Goal: Task Accomplishment & Management: Manage account settings

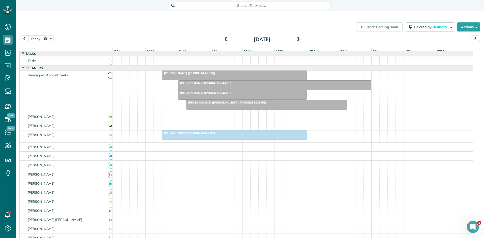
scroll to position [2, 2]
click at [225, 43] on span at bounding box center [226, 40] width 6 height 8
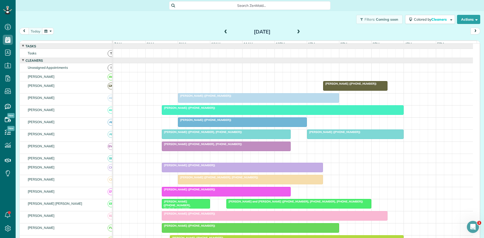
click at [286, 103] on div at bounding box center [258, 97] width 161 height 9
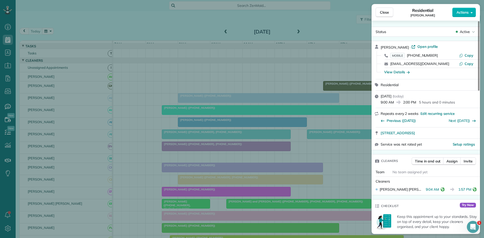
click at [234, 77] on div "Close Residential [PERSON_NAME] Actions Status Active [PERSON_NAME][GEOGRAPHIC_…" at bounding box center [242, 119] width 484 height 238
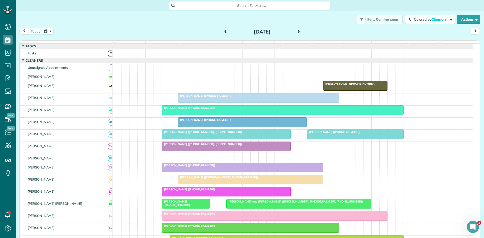
click at [183, 110] on span "[PERSON_NAME] ([PHONE_NUMBER])" at bounding box center [189, 108] width 54 height 4
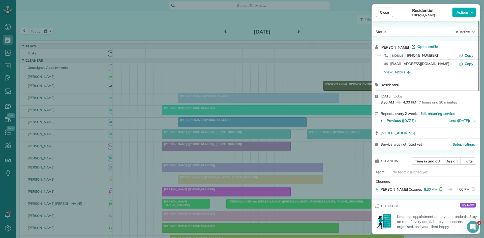
click at [280, 114] on div "Close Residential [PERSON_NAME] Actions Status Active [PERSON_NAME] · Open prof…" at bounding box center [242, 119] width 484 height 238
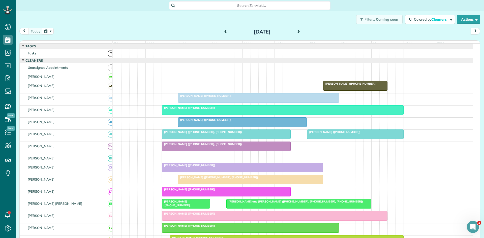
click at [223, 127] on div at bounding box center [242, 122] width 128 height 9
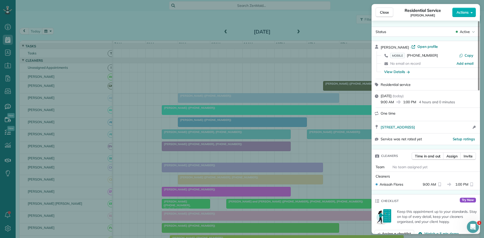
click at [244, 117] on div "Close Residential Service [PERSON_NAME] Actions Status Active [PERSON_NAME] · O…" at bounding box center [242, 119] width 484 height 238
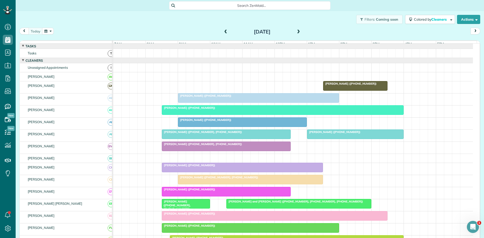
click at [296, 34] on span at bounding box center [299, 32] width 6 height 5
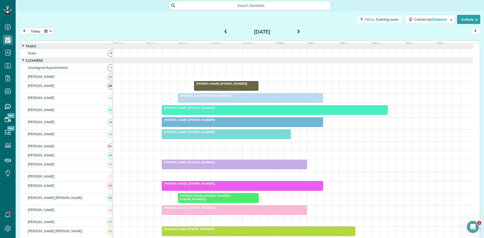
click at [223, 34] on span at bounding box center [226, 32] width 6 height 5
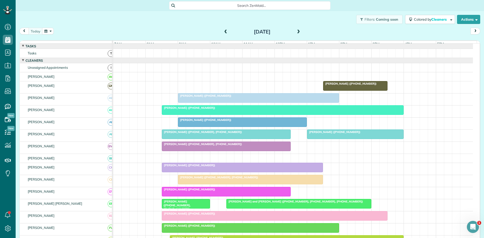
click at [196, 138] on div at bounding box center [226, 134] width 128 height 9
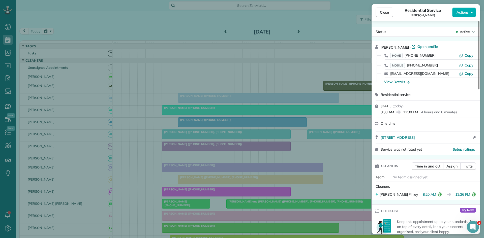
click at [276, 122] on div "Close Residential Service [PERSON_NAME] Actions Status Active [PERSON_NAME] · O…" at bounding box center [242, 119] width 484 height 238
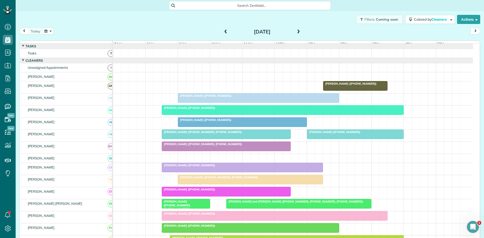
click at [326, 139] on div at bounding box center [355, 134] width 96 height 9
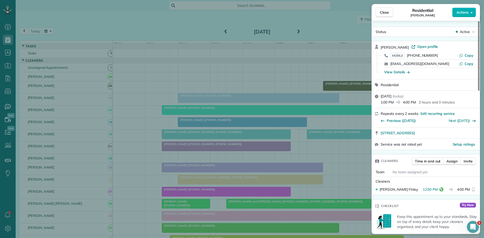
click at [213, 123] on div "Close Residential [PERSON_NAME] Actions Status Active [PERSON_NAME] · Open prof…" at bounding box center [242, 119] width 484 height 238
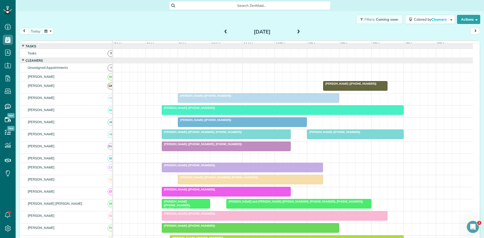
click at [166, 151] on div at bounding box center [226, 146] width 128 height 9
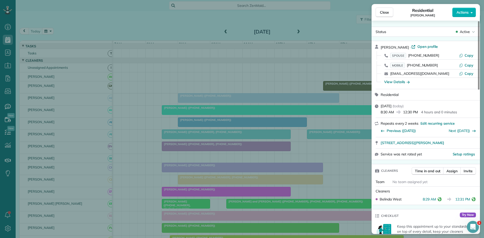
click at [165, 150] on div "Close Residential [PERSON_NAME] Actions Status Active [PERSON_NAME] · Open prof…" at bounding box center [242, 119] width 484 height 238
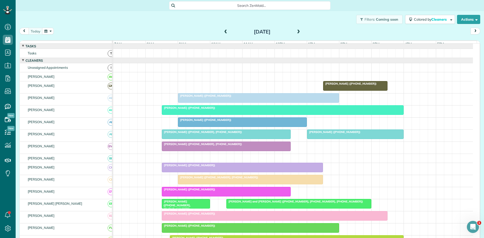
click at [182, 172] on div at bounding box center [242, 167] width 161 height 9
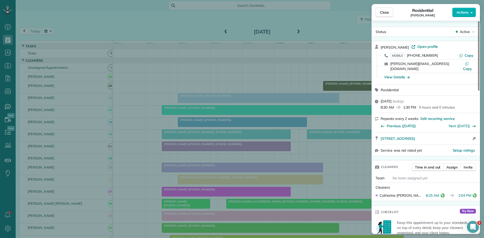
click at [219, 152] on div "Close Residential [PERSON_NAME] Actions Status Active [PERSON_NAME] · Open prof…" at bounding box center [242, 119] width 484 height 238
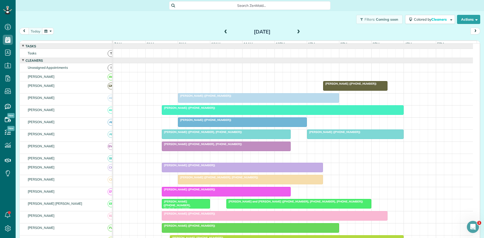
click at [186, 184] on div at bounding box center [250, 179] width 144 height 9
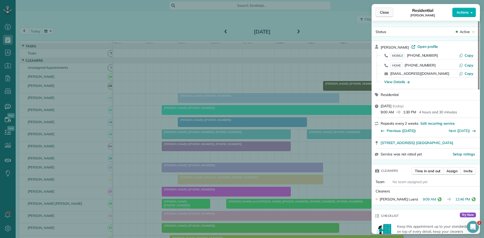
click at [385, 14] on span "Close" at bounding box center [384, 12] width 9 height 5
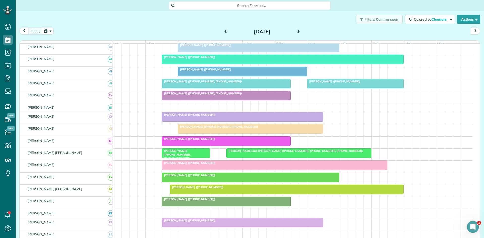
scroll to position [51, 0]
click at [177, 145] on div at bounding box center [226, 140] width 128 height 9
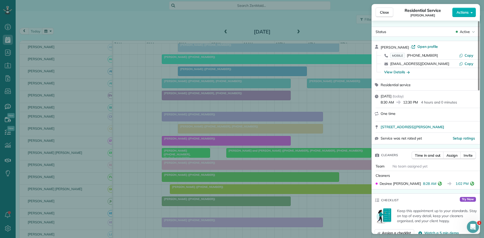
click at [243, 114] on div "Close Residential Service [PERSON_NAME] Actions Status Active [PERSON_NAME] · O…" at bounding box center [242, 119] width 484 height 238
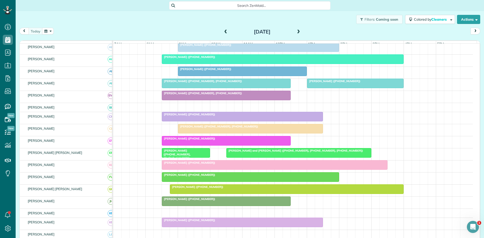
click at [181, 153] on span "[PERSON_NAME] ([PHONE_NUMBER], [PHONE_NUMBER])" at bounding box center [176, 154] width 29 height 11
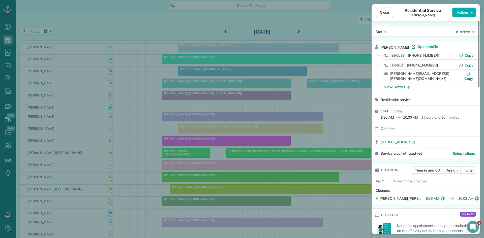
click at [242, 167] on div "Close Residential Service [PERSON_NAME] Actions Status Active [PERSON_NAME] · O…" at bounding box center [242, 119] width 484 height 238
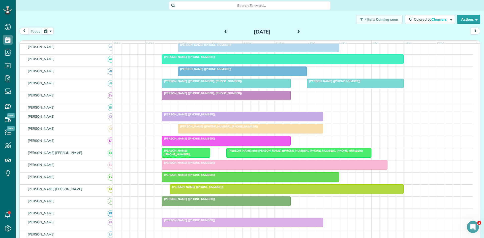
click at [245, 158] on div at bounding box center [299, 152] width 144 height 9
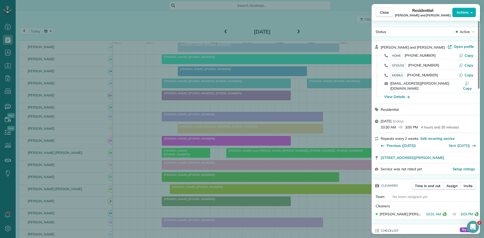
click at [199, 121] on div "Close Residential [PERSON_NAME] and [PERSON_NAME] Actions Status Active [PERSON…" at bounding box center [242, 119] width 484 height 238
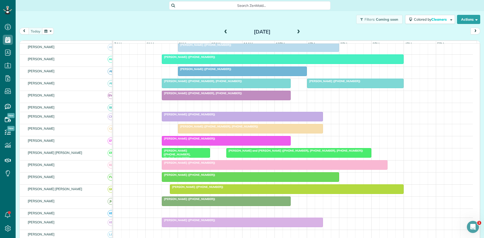
click at [194, 170] on div at bounding box center [274, 165] width 225 height 9
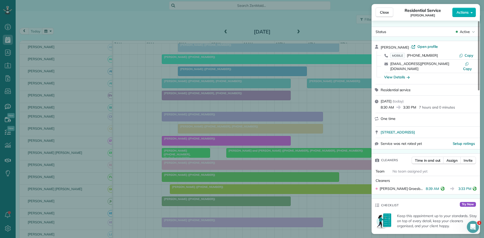
click at [200, 110] on div "Close Residential Service [PERSON_NAME] Actions Status Active [PERSON_NAME] · O…" at bounding box center [242, 119] width 484 height 238
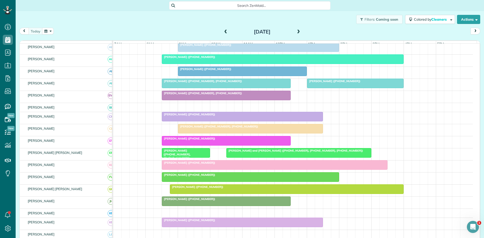
click at [189, 194] on div at bounding box center [286, 189] width 233 height 9
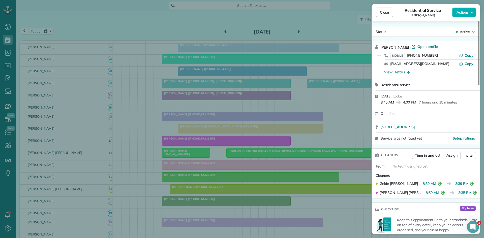
click at [226, 148] on div "Close Residential Service [PERSON_NAME] Actions Status Active [PERSON_NAME] · O…" at bounding box center [242, 119] width 484 height 238
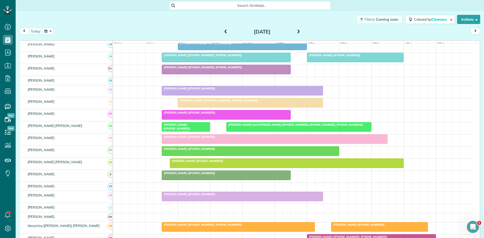
scroll to position [78, 0]
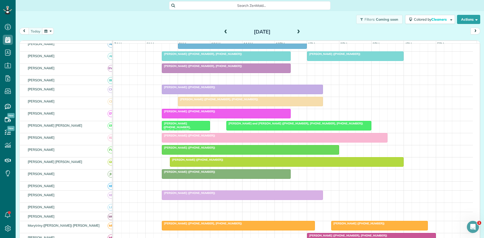
click at [186, 179] on div at bounding box center [226, 174] width 128 height 9
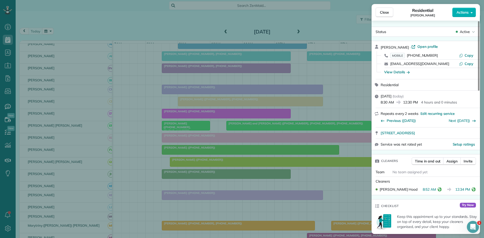
click at [205, 97] on div "Close Residential [PERSON_NAME] Actions Status Active [PERSON_NAME] · Open prof…" at bounding box center [242, 119] width 484 height 238
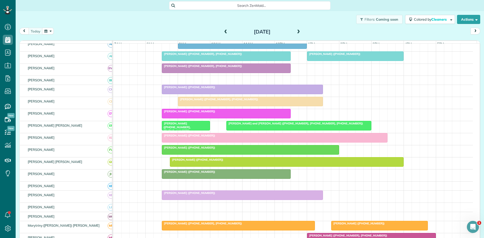
click at [205, 94] on div at bounding box center [242, 89] width 161 height 9
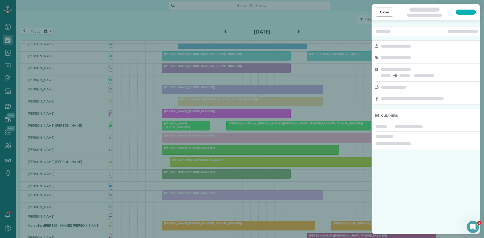
click at [202, 141] on div at bounding box center [242, 119] width 484 height 238
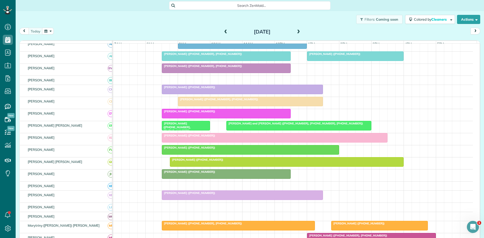
click at [193, 195] on span "[PERSON_NAME] ([PHONE_NUMBER])" at bounding box center [189, 193] width 54 height 4
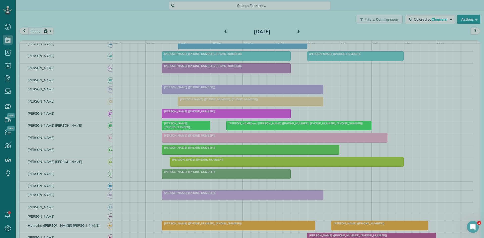
click at [193, 197] on div at bounding box center [242, 119] width 484 height 238
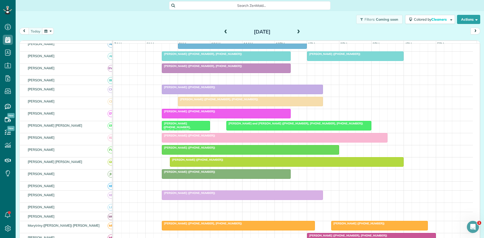
click at [193, 195] on span "[PERSON_NAME] ([PHONE_NUMBER])" at bounding box center [189, 193] width 54 height 4
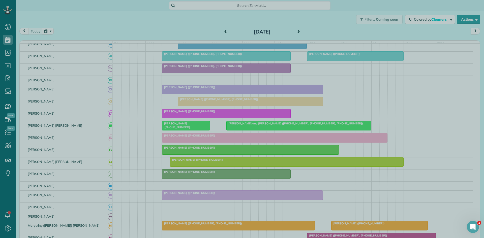
click at [217, 178] on div at bounding box center [242, 119] width 484 height 238
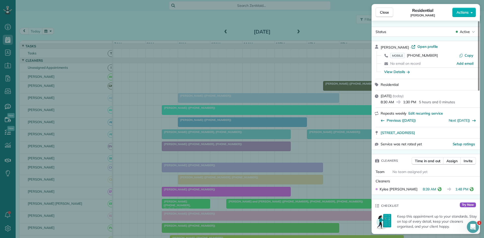
click at [258, 160] on div "Close Residential Laura Hoyt Actions Status Active Laura Hoyt · Open profile MO…" at bounding box center [242, 119] width 484 height 238
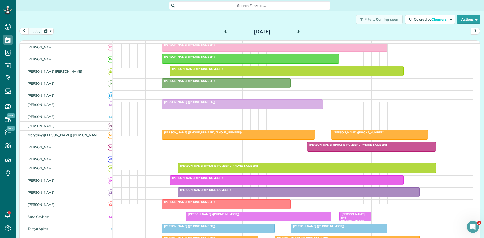
scroll to position [169, 0]
click at [253, 139] on div at bounding box center [238, 134] width 152 height 9
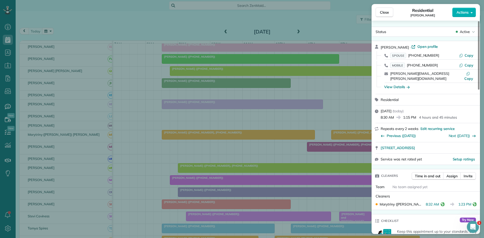
click at [212, 81] on div "Close Residential Kristi Croy Actions Status Active Kristi Croy · Open profile …" at bounding box center [242, 119] width 484 height 238
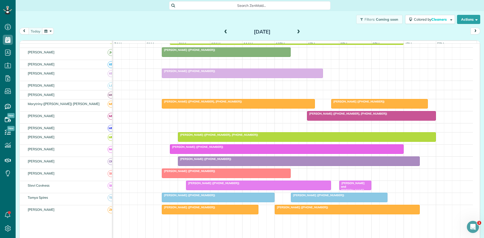
scroll to position [200, 0]
click at [173, 103] on span "[PERSON_NAME] ([PHONE_NUMBER], [PHONE_NUMBER])" at bounding box center [202, 102] width 81 height 4
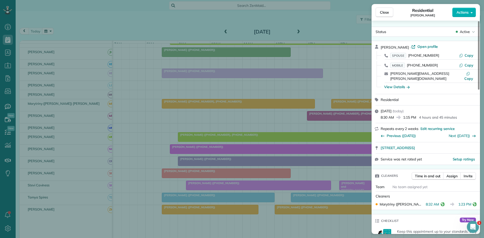
click at [254, 176] on div "Close Residential Kristi Croy Actions Status Active Kristi Croy · Open profile …" at bounding box center [242, 119] width 484 height 238
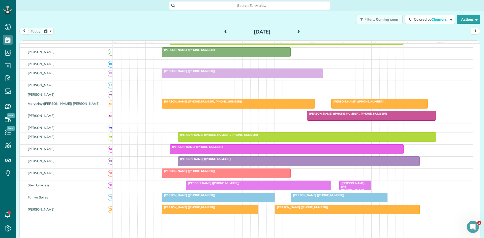
click at [360, 103] on span "[PERSON_NAME] ([PHONE_NUMBER])" at bounding box center [358, 102] width 54 height 4
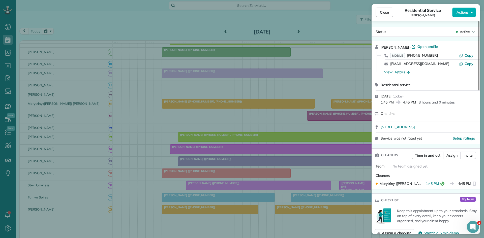
click at [226, 113] on div "Close Residential Service Cathy Smith Actions Status Active Cathy Smith · Open …" at bounding box center [242, 119] width 484 height 238
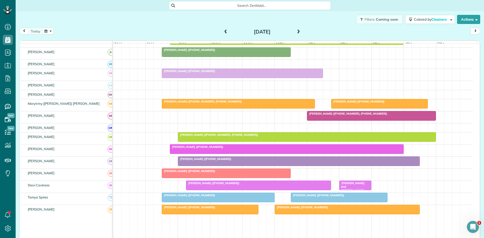
click at [334, 120] on div at bounding box center [371, 115] width 128 height 9
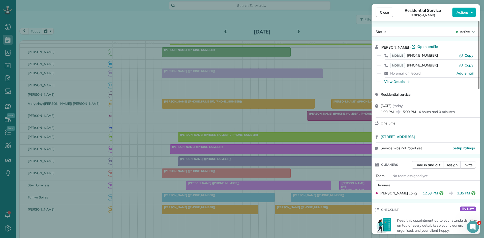
click at [259, 140] on div "Close Residential Service Ruthie Hyche Actions Status Active Ruthie Hyche · Ope…" at bounding box center [242, 119] width 484 height 238
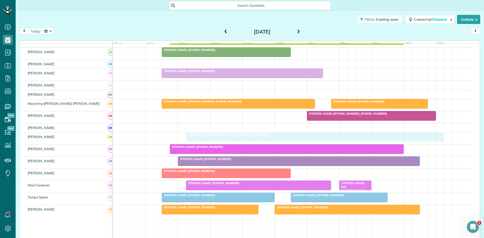
drag, startPoint x: 186, startPoint y: 144, endPoint x: 192, endPoint y: 143, distance: 5.3
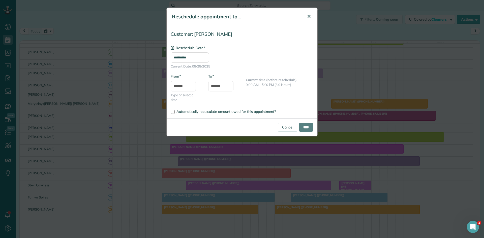
type input "**********"
click at [309, 16] on span "✕" at bounding box center [309, 17] width 4 height 6
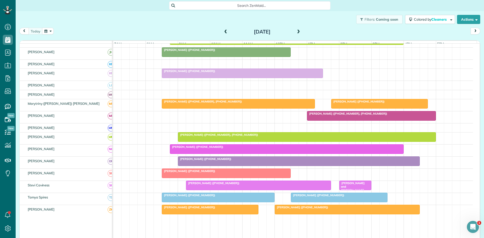
click at [221, 137] on span "Stephanie Kramer (+18172230542, +18174545499)" at bounding box center [218, 135] width 81 height 4
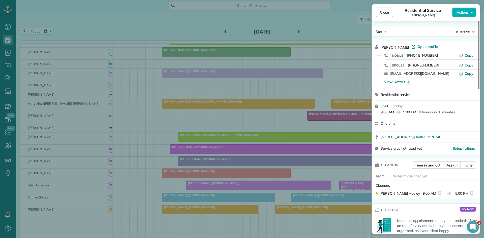
click at [253, 116] on div "Close Residential Service Stephanie Kramer Actions Status Active Stephanie Kram…" at bounding box center [242, 119] width 484 height 238
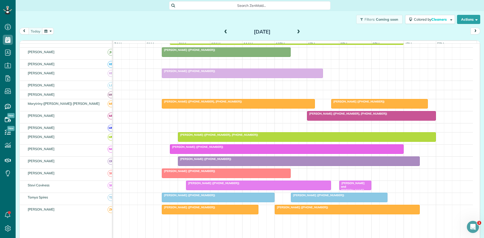
click at [196, 152] on div at bounding box center [286, 149] width 233 height 9
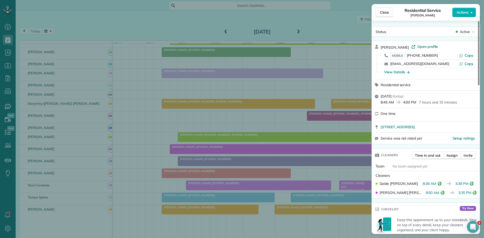
click at [197, 135] on div "Close Residential Service [PERSON_NAME] Actions Status Active [PERSON_NAME] · O…" at bounding box center [242, 119] width 484 height 238
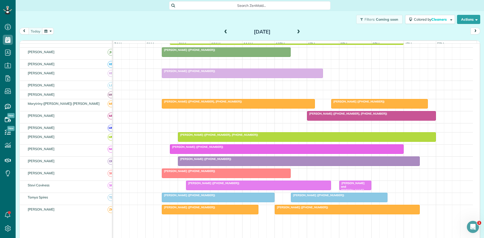
click at [203, 161] on span "[PERSON_NAME] ([PHONE_NUMBER])" at bounding box center [205, 159] width 54 height 4
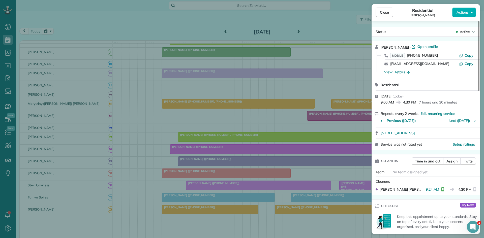
click at [205, 170] on div "Close Residential Natalie Richardson Actions Status Active Natalie Richardson ·…" at bounding box center [242, 119] width 484 height 238
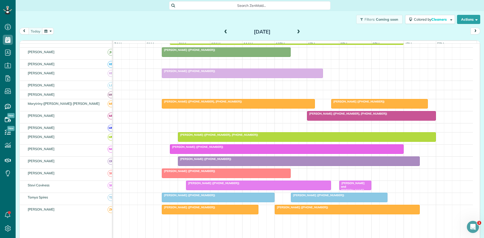
click at [206, 161] on div at bounding box center [298, 161] width 241 height 9
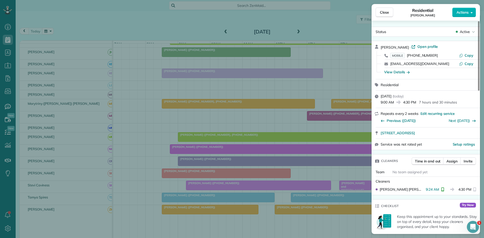
click at [282, 130] on div "Close Residential Natalie Richardson Actions Status Active Natalie Richardson ·…" at bounding box center [242, 119] width 484 height 238
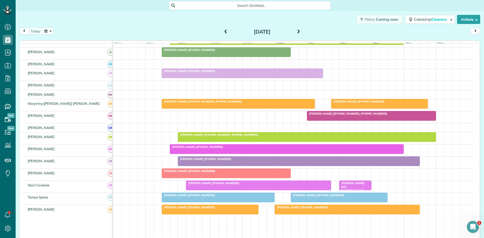
click at [204, 173] on div "[PERSON_NAME] ([PHONE_NUMBER])" at bounding box center [226, 171] width 126 height 4
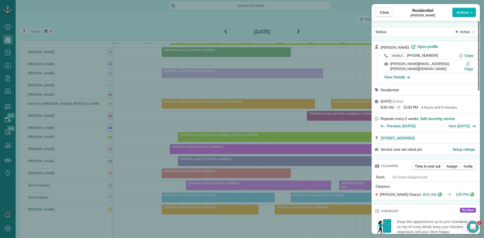
click at [222, 111] on div "Close Residential Heidi Goad Actions Status Active Heidi Goad · Open profile MO…" at bounding box center [242, 119] width 484 height 238
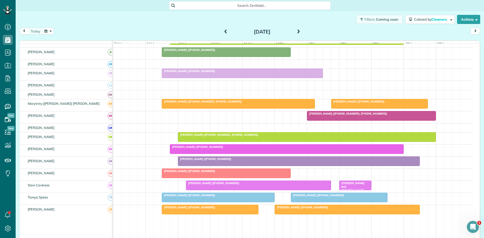
click at [313, 185] on div "[PERSON_NAME] ([PHONE_NUMBER])" at bounding box center [258, 183] width 142 height 4
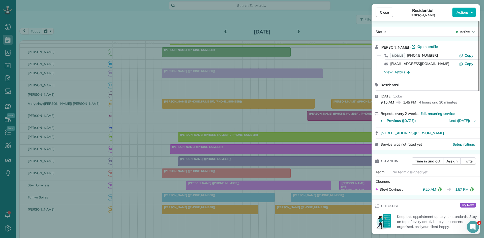
click at [237, 158] on div "Close Residential Julie Gresens Actions Status Active Julie Gresens · Open prof…" at bounding box center [242, 119] width 484 height 238
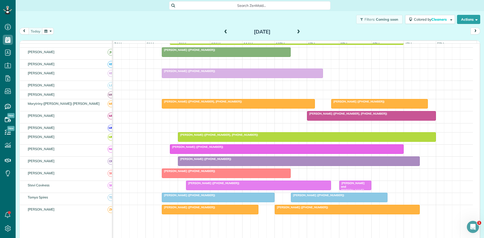
click at [355, 191] on div "[PERSON_NAME] and [PERSON_NAME] ([PHONE_NUMBER], [PHONE_NUMBER], [PHONE_NUMBER])" at bounding box center [355, 192] width 29 height 22
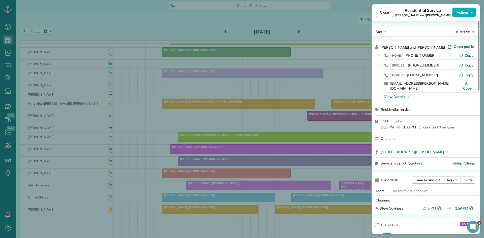
click at [243, 181] on div "Close Residential Service Eric and Norma Hedin Actions Status Active Eric and N…" at bounding box center [242, 119] width 484 height 238
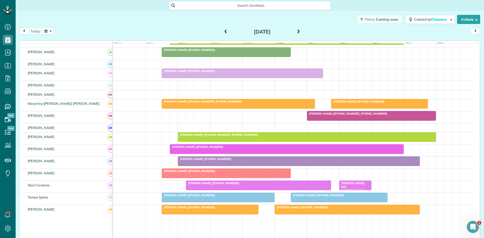
click at [232, 197] on div "[PERSON_NAME] ([PHONE_NUMBER])" at bounding box center [218, 196] width 110 height 4
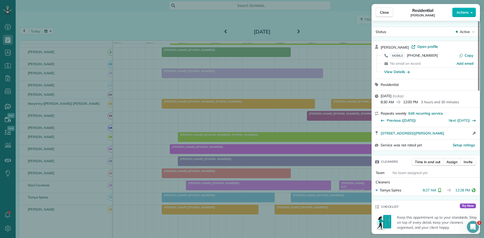
click at [255, 191] on div "Close Residential Tom Oguinn Actions Status Active Tom Oguinn · Open profile MO…" at bounding box center [242, 119] width 484 height 238
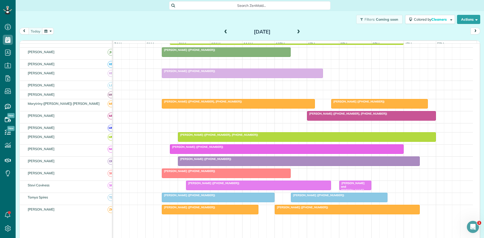
click at [292, 197] on span "[PERSON_NAME] ([PHONE_NUMBER])" at bounding box center [318, 196] width 54 height 4
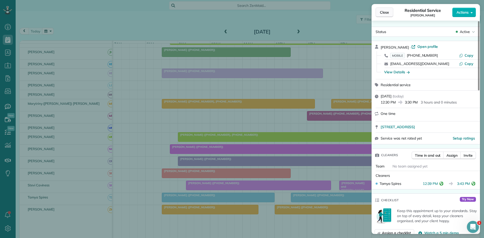
click at [381, 16] on button "Close" at bounding box center [384, 13] width 18 height 10
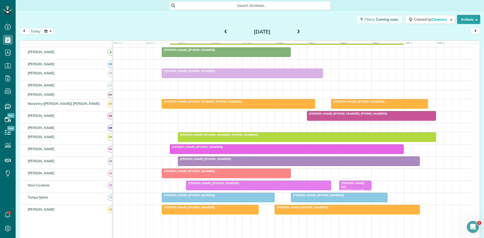
click at [296, 34] on span at bounding box center [299, 32] width 6 height 5
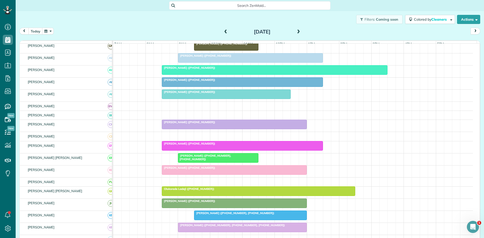
scroll to position [68, 0]
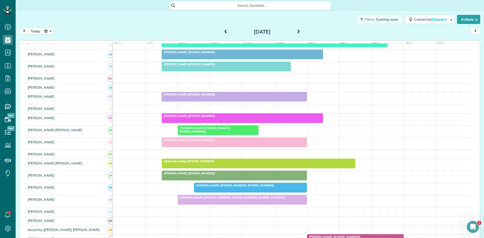
click at [189, 96] on span "[PERSON_NAME] ([PHONE_NUMBER])" at bounding box center [189, 95] width 54 height 4
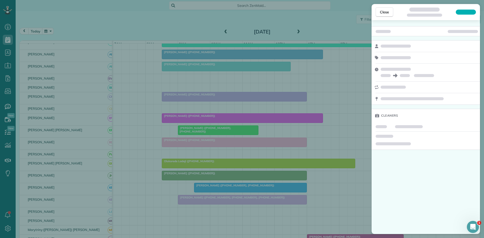
click at [307, 75] on div "Close Cleaners" at bounding box center [242, 119] width 484 height 238
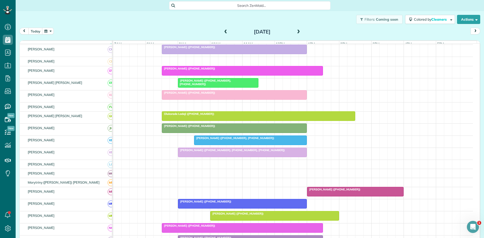
scroll to position [114, 0]
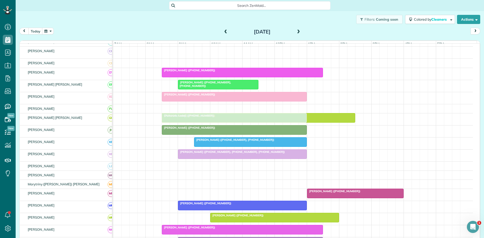
drag, startPoint x: 204, startPoint y: 55, endPoint x: 203, endPoint y: 120, distance: 65.5
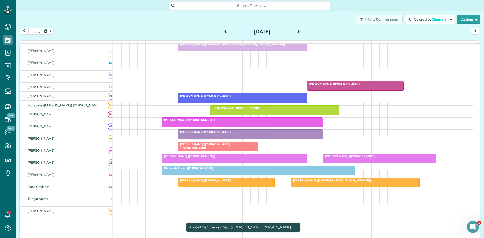
scroll to position [228, 0]
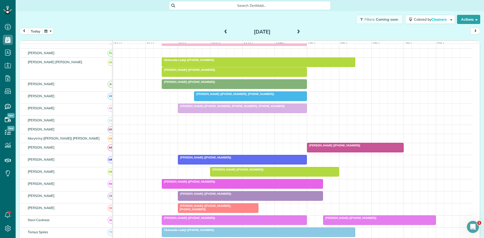
click at [248, 67] on div at bounding box center [258, 62] width 193 height 9
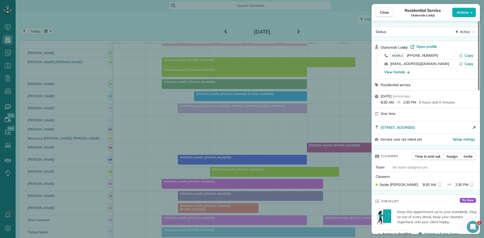
click at [463, 0] on div "Close Residential Service Olukorede Ladeji Actions Status Active Olukorede Lade…" at bounding box center [242, 0] width 484 height 0
click at [440, 54] on span "Cancelled" at bounding box center [441, 55] width 16 height 5
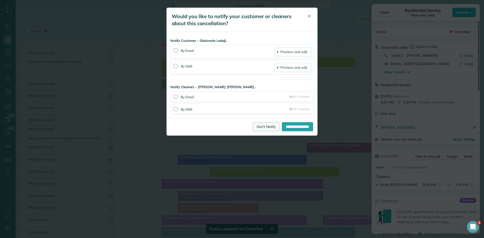
click at [257, 129] on link "Don't Notify" at bounding box center [266, 126] width 27 height 9
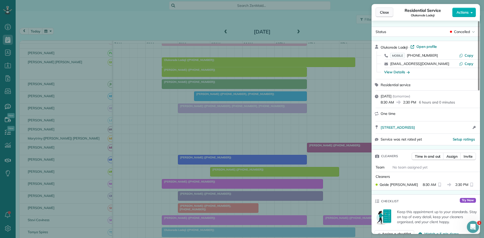
click at [384, 13] on span "Close" at bounding box center [384, 12] width 9 height 5
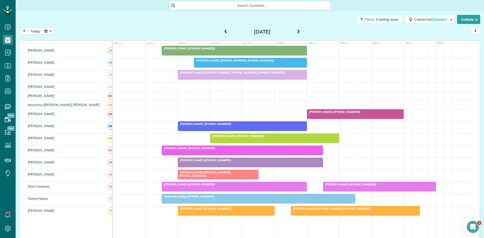
scroll to position [218, 0]
